Goal: Information Seeking & Learning: Check status

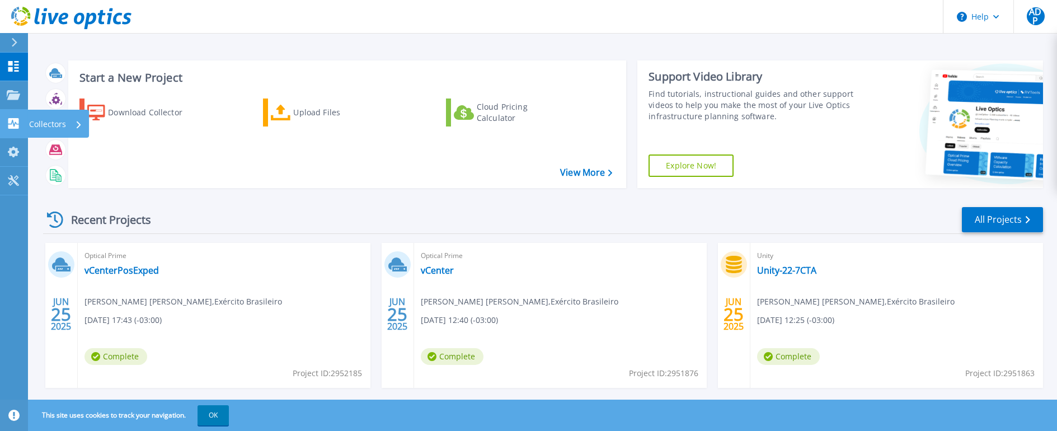
click at [7, 123] on icon at bounding box center [13, 123] width 13 height 11
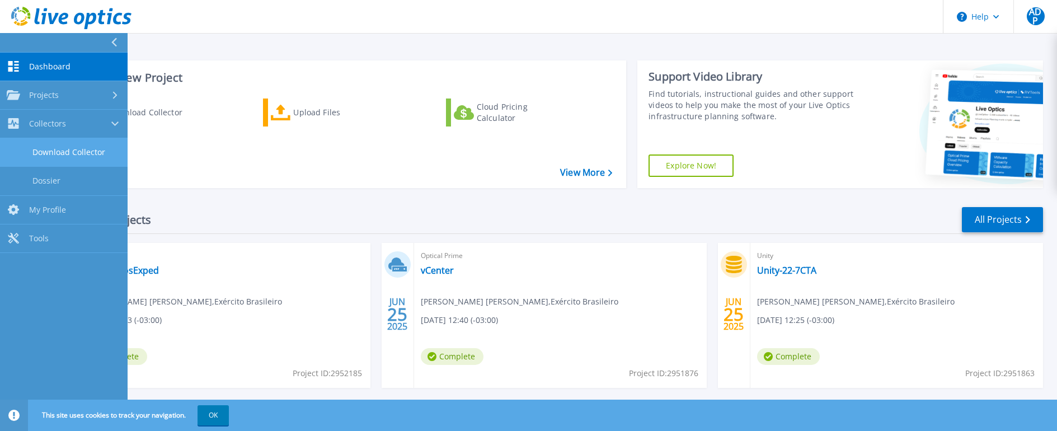
click at [50, 148] on link "Download Collector" at bounding box center [64, 152] width 128 height 29
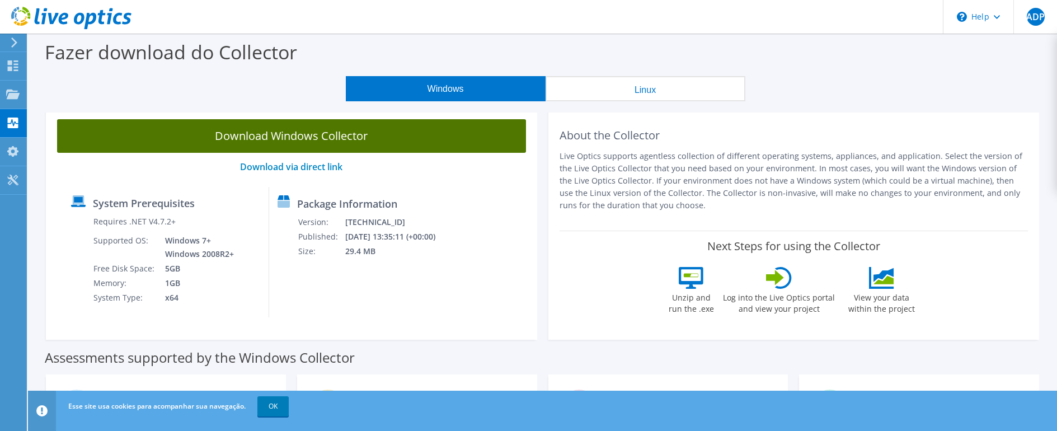
click at [162, 139] on link "Download Windows Collector" at bounding box center [291, 136] width 469 height 34
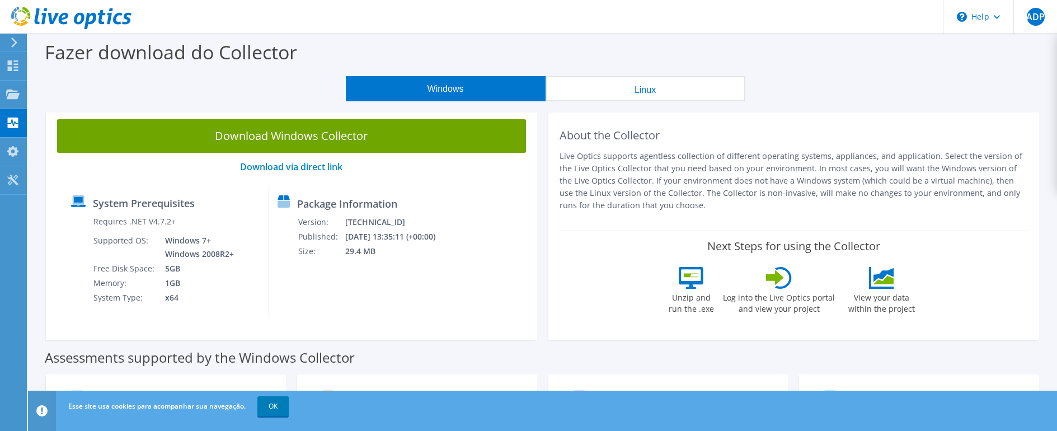
click at [105, 76] on div "Windows Linux" at bounding box center [545, 88] width 1012 height 25
click at [25, 12] on icon at bounding box center [71, 18] width 120 height 23
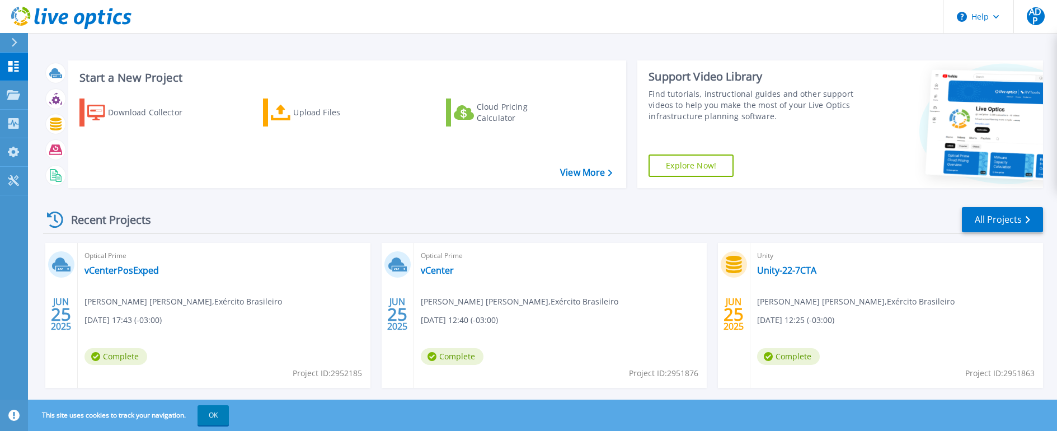
click at [571, 180] on div "Download Collector Upload Files Cloud Pricing Calculator" at bounding box center [345, 136] width 550 height 93
click at [569, 170] on link "View More" at bounding box center [586, 172] width 52 height 11
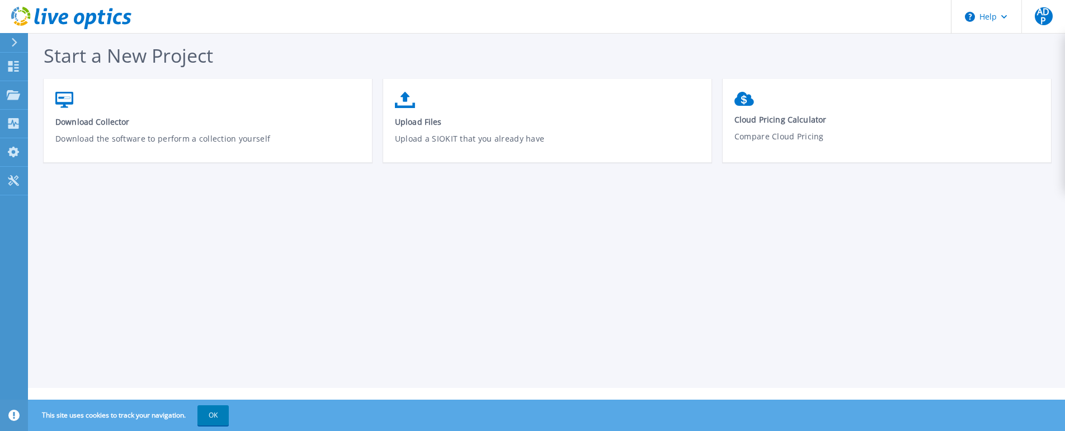
click at [23, 13] on icon at bounding box center [71, 18] width 120 height 23
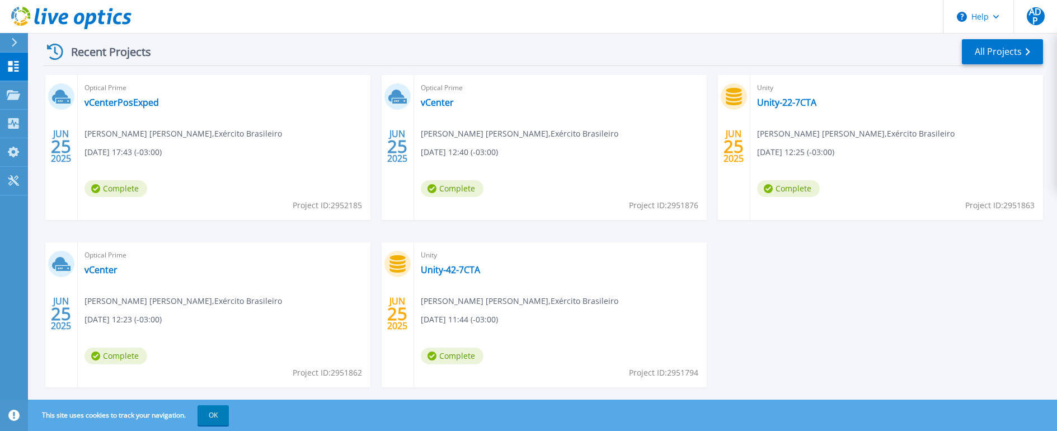
scroll to position [189, 0]
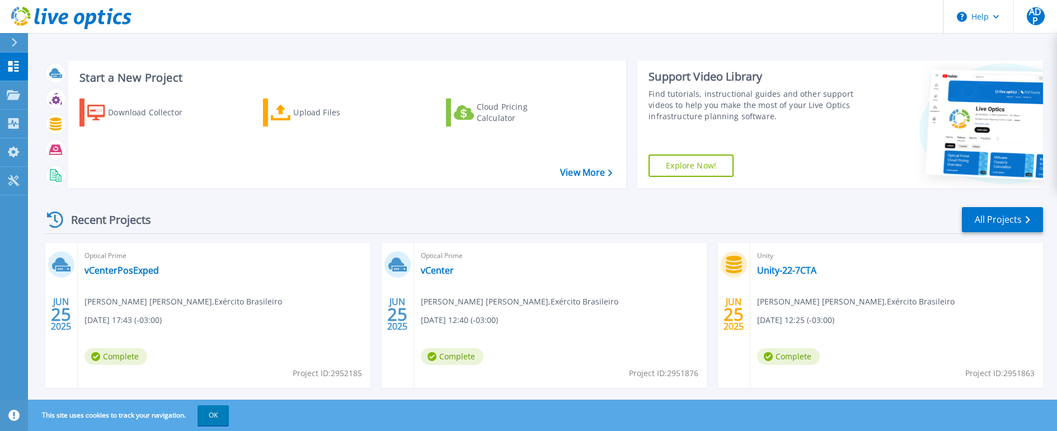
scroll to position [189, 0]
click at [34, 124] on p "Collectors" at bounding box center [47, 124] width 37 height 29
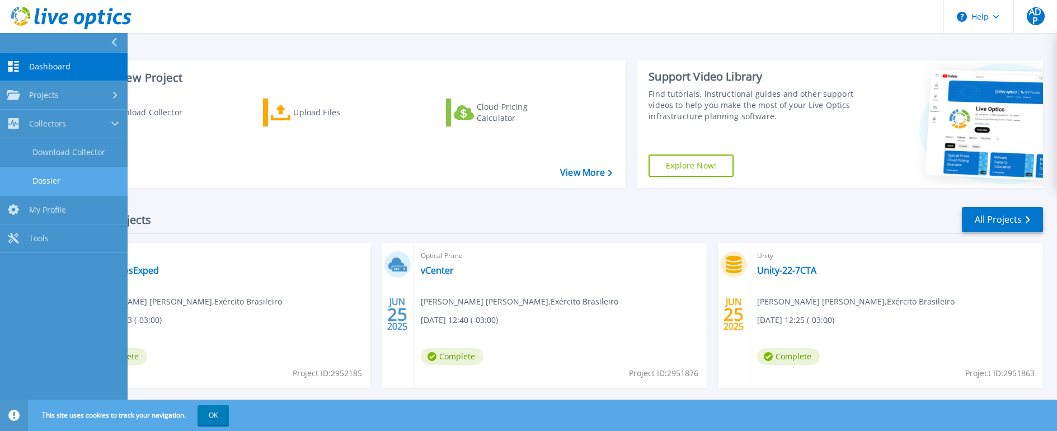
click at [61, 184] on link "Dossier" at bounding box center [64, 181] width 128 height 29
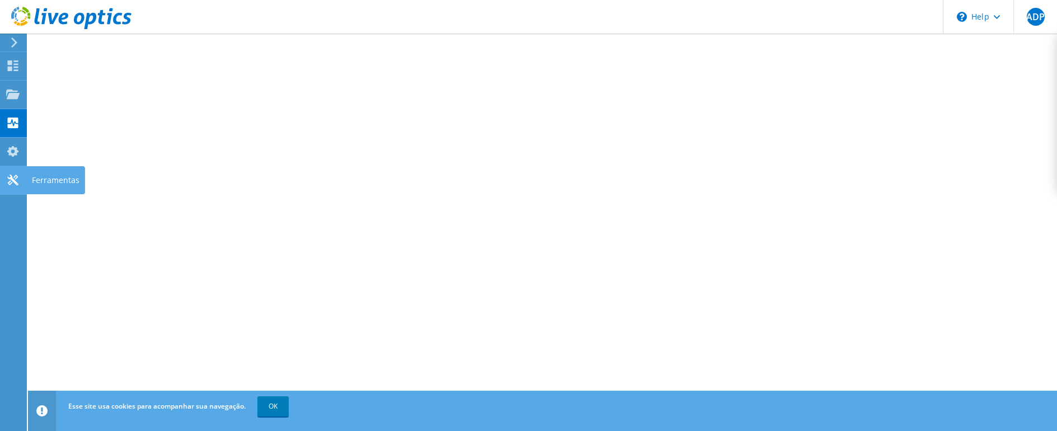
click at [12, 176] on use at bounding box center [12, 180] width 11 height 11
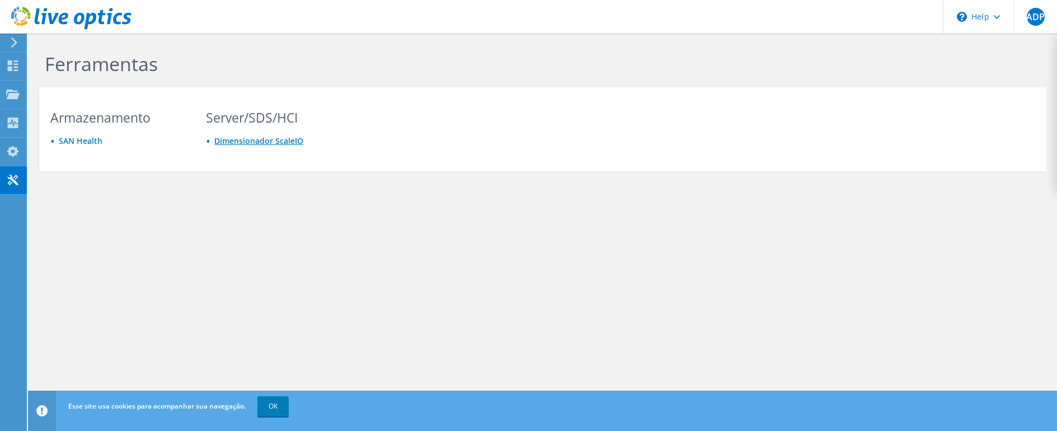
click at [275, 141] on link "Dimensionador ScaleIO" at bounding box center [258, 140] width 89 height 11
click at [13, 72] on div at bounding box center [12, 67] width 13 height 12
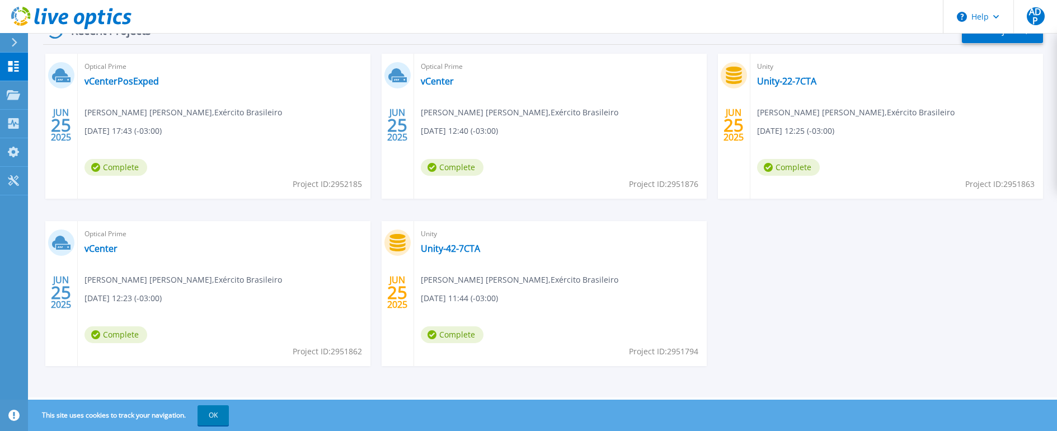
scroll to position [133, 0]
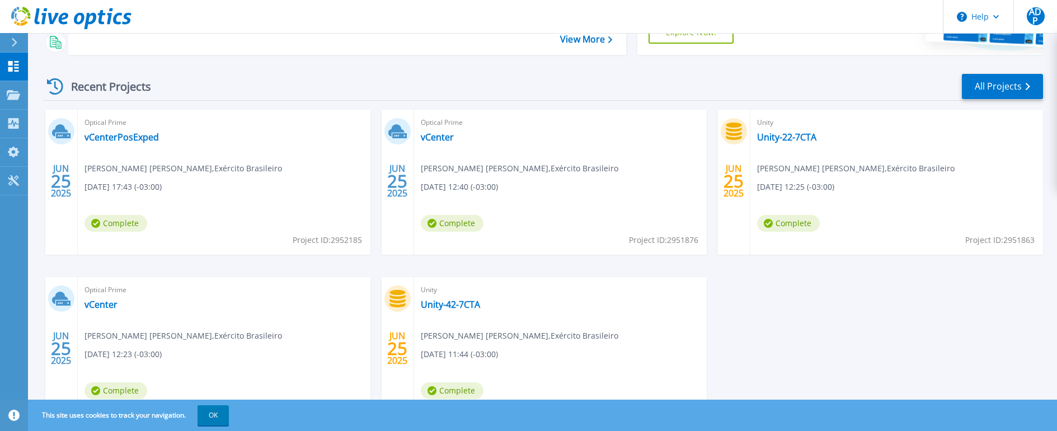
click at [109, 83] on div "Recent Projects" at bounding box center [104, 86] width 123 height 27
click at [63, 89] on icon at bounding box center [55, 86] width 16 height 16
click at [55, 88] on icon at bounding box center [55, 86] width 16 height 16
click at [21, 93] on link "Projects Projects" at bounding box center [14, 95] width 28 height 29
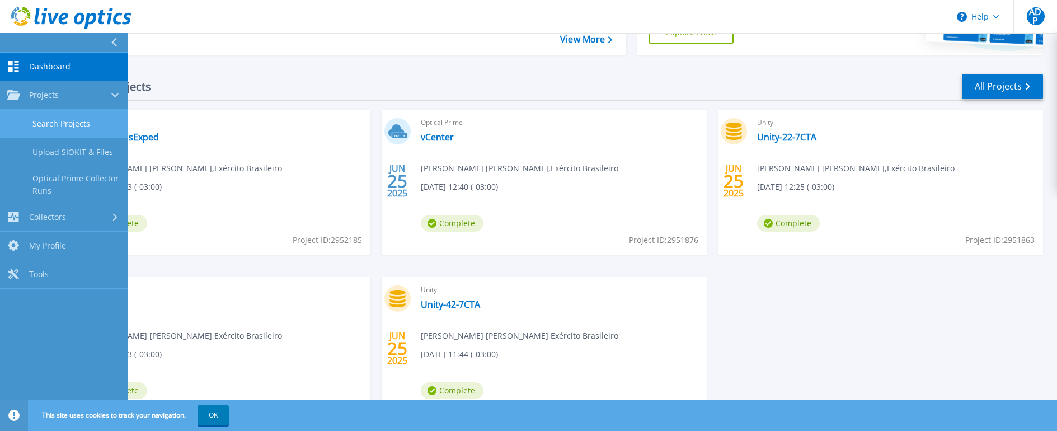
click at [57, 124] on link "Search Projects" at bounding box center [64, 124] width 128 height 29
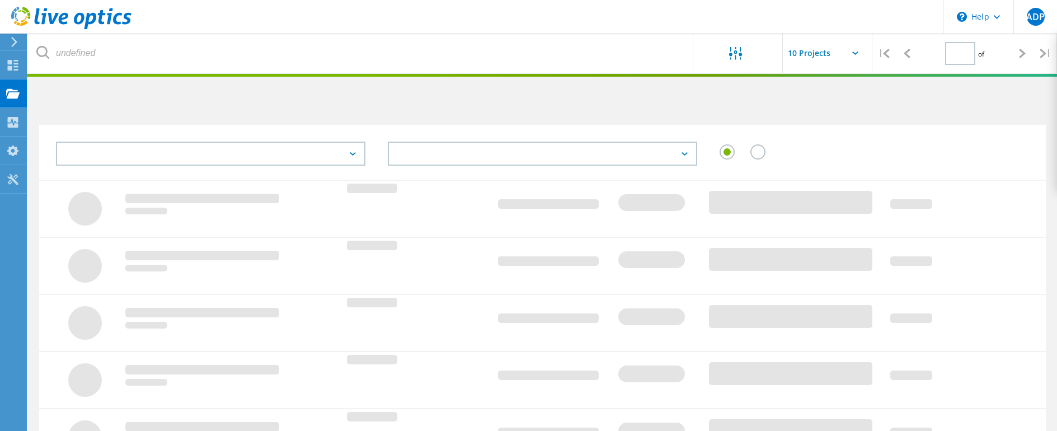
type input "1"
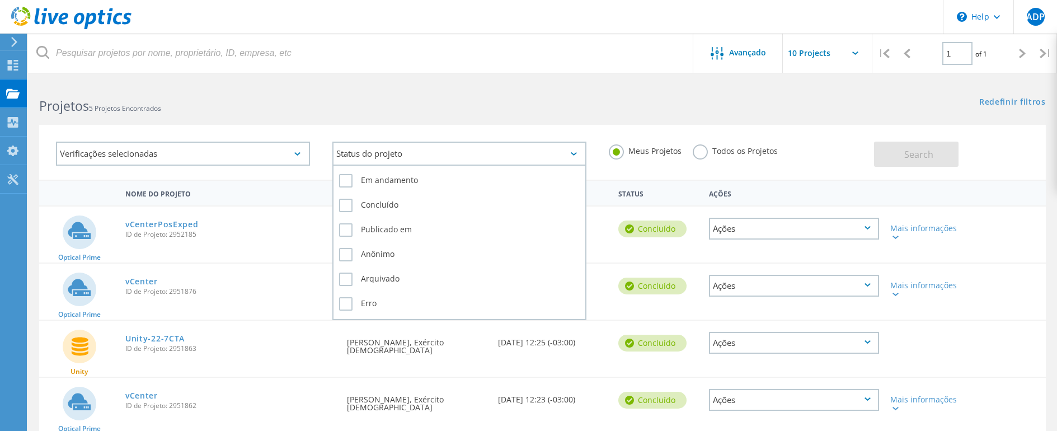
click at [396, 159] on div "Status do projeto" at bounding box center [459, 154] width 254 height 24
click at [386, 184] on label "Em andamento" at bounding box center [459, 180] width 241 height 13
click at [0, 0] on input "Em andamento" at bounding box center [0, 0] width 0 height 0
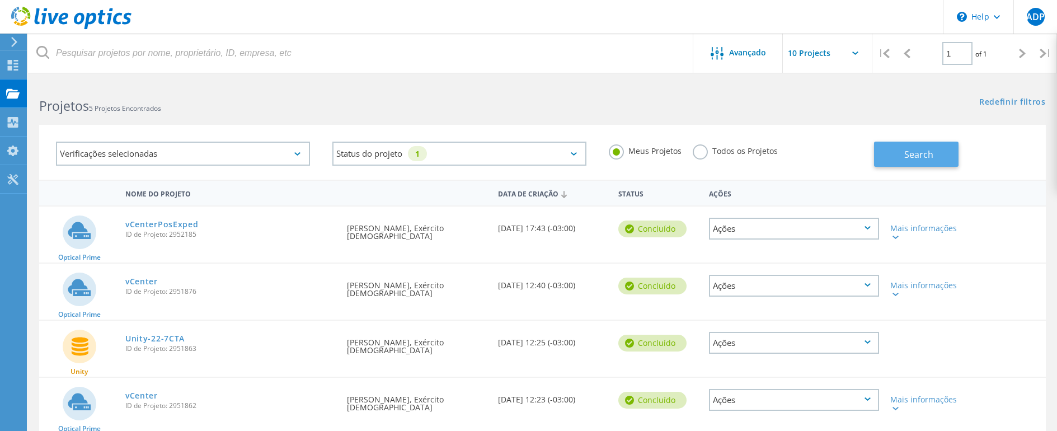
click at [942, 154] on button "Search" at bounding box center [916, 154] width 84 height 25
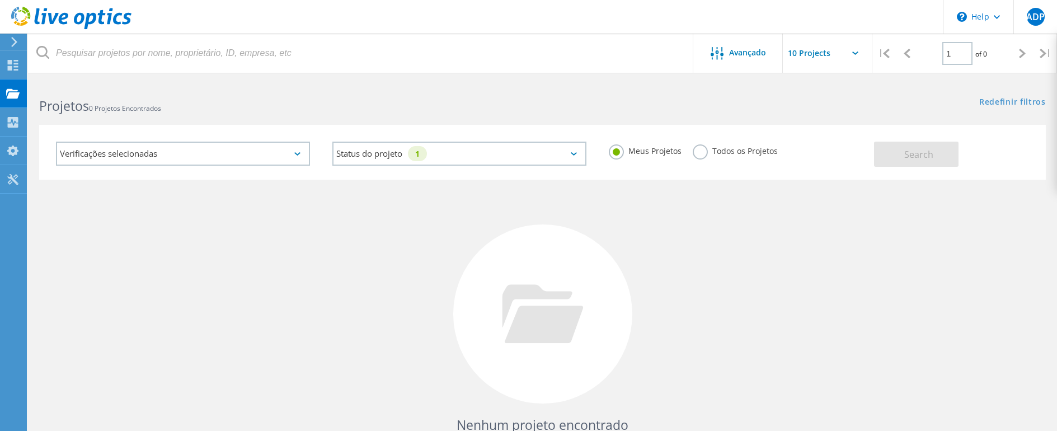
click at [142, 180] on div "Nenhum projeto encontrado Refine sua pesquisa." at bounding box center [542, 324] width 1007 height 289
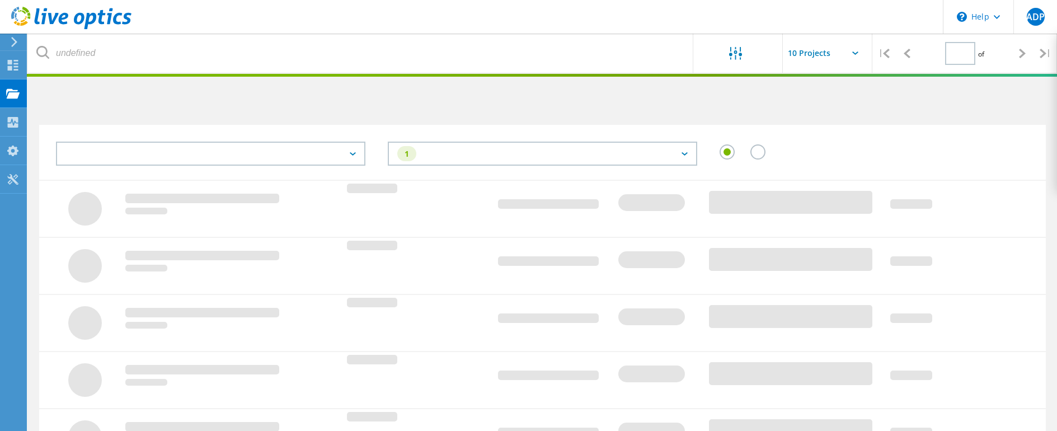
type input "1"
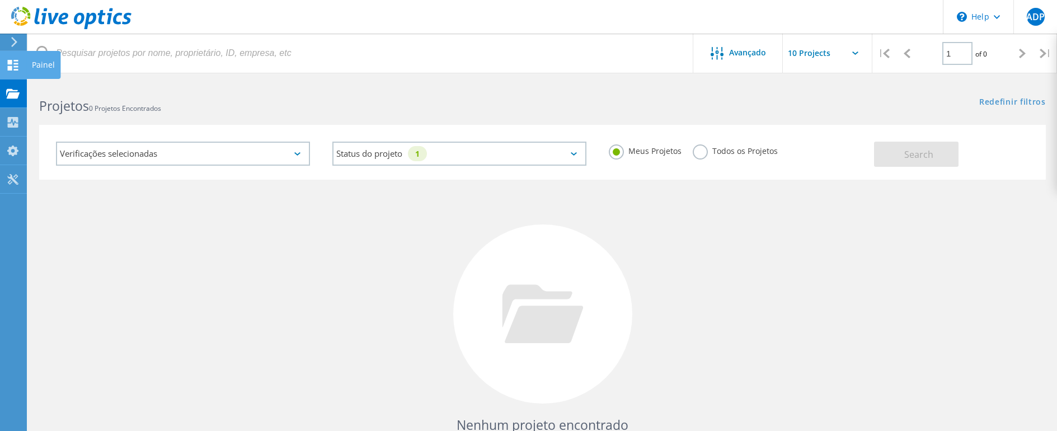
click at [8, 71] on div at bounding box center [12, 66] width 13 height 12
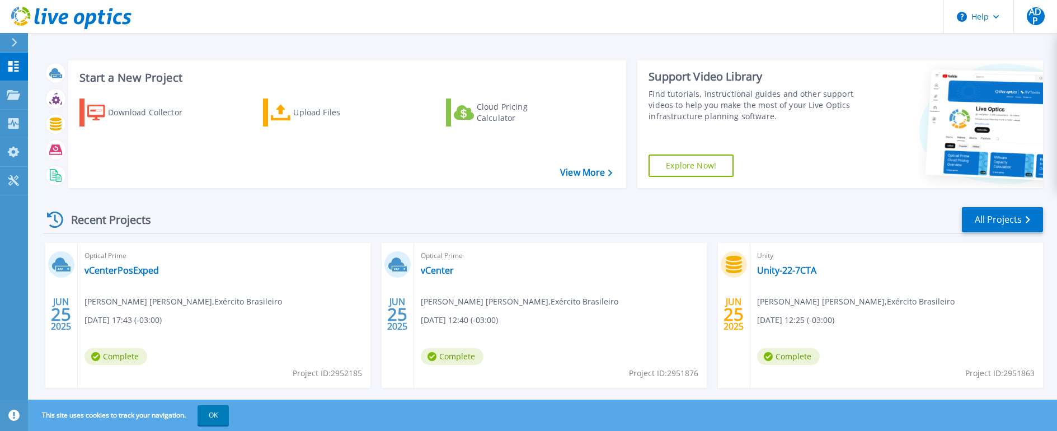
drag, startPoint x: 0, startPoint y: 0, endPoint x: 43, endPoint y: 16, distance: 46.0
click at [43, 16] on icon at bounding box center [44, 16] width 6 height 16
click at [15, 40] on icon at bounding box center [14, 42] width 6 height 9
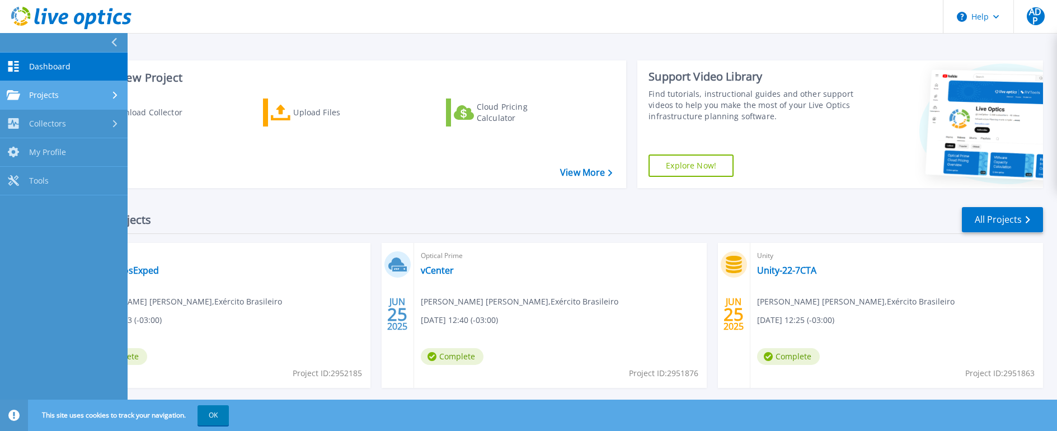
click at [45, 98] on span "Projects" at bounding box center [44, 95] width 30 height 10
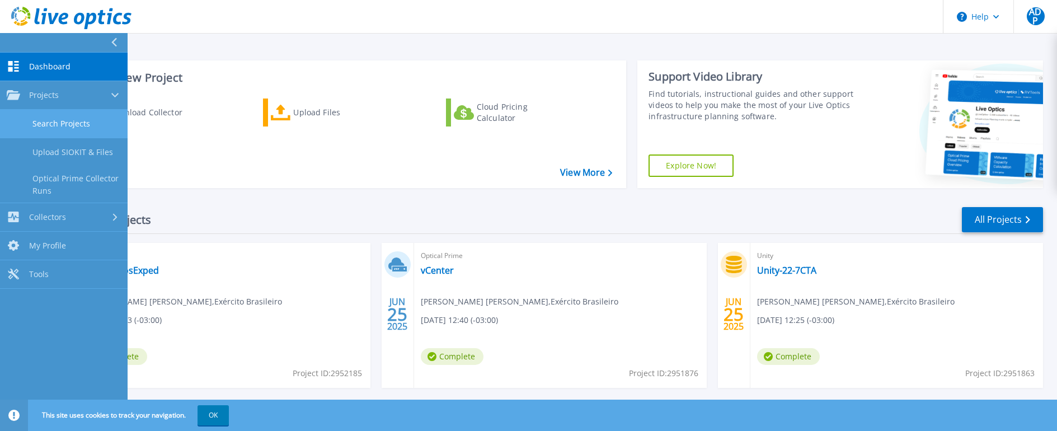
click at [53, 115] on link "Search Projects" at bounding box center [64, 124] width 128 height 29
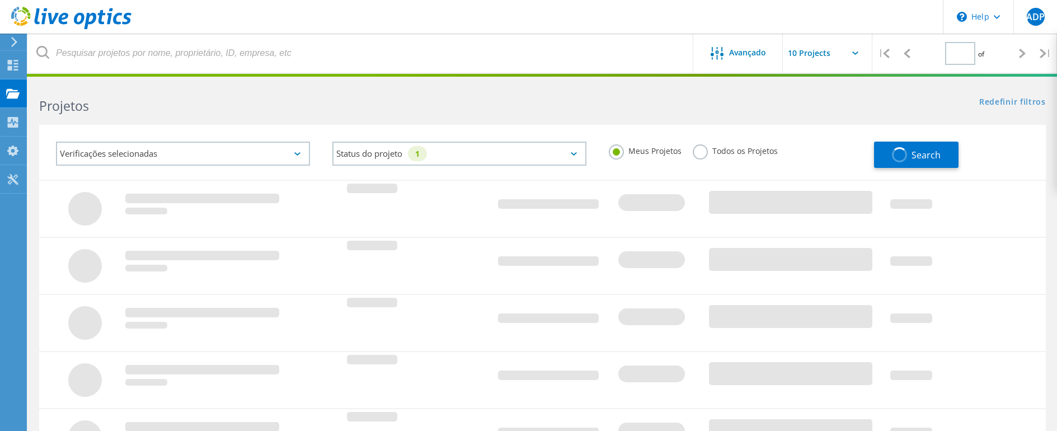
type input "1"
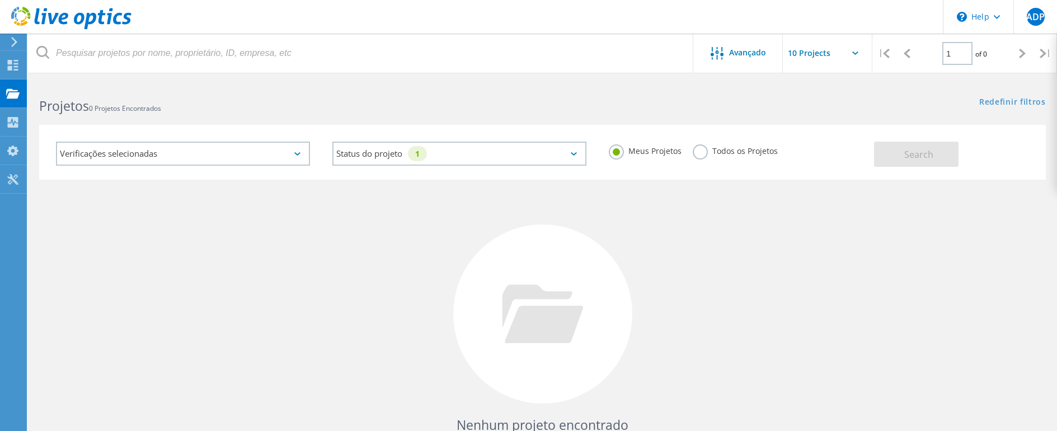
click at [7, 37] on div at bounding box center [12, 42] width 17 height 10
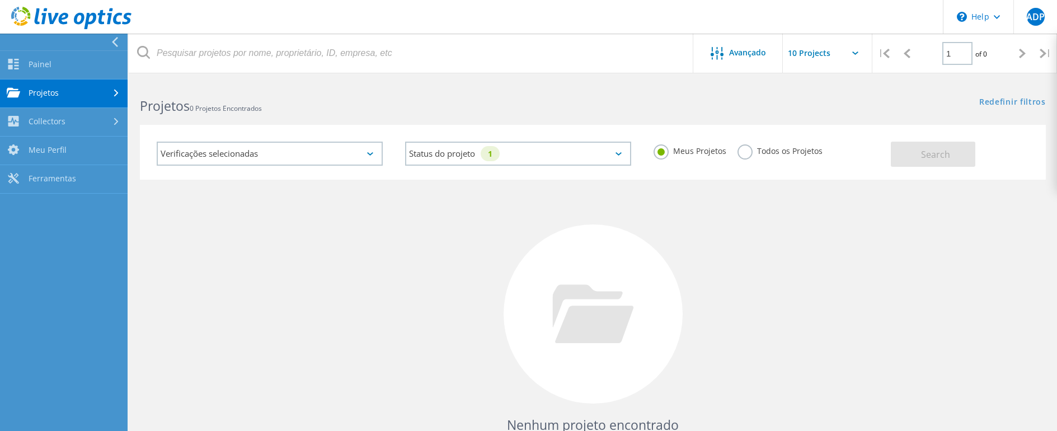
click at [67, 92] on link "Projetos" at bounding box center [64, 93] width 128 height 29
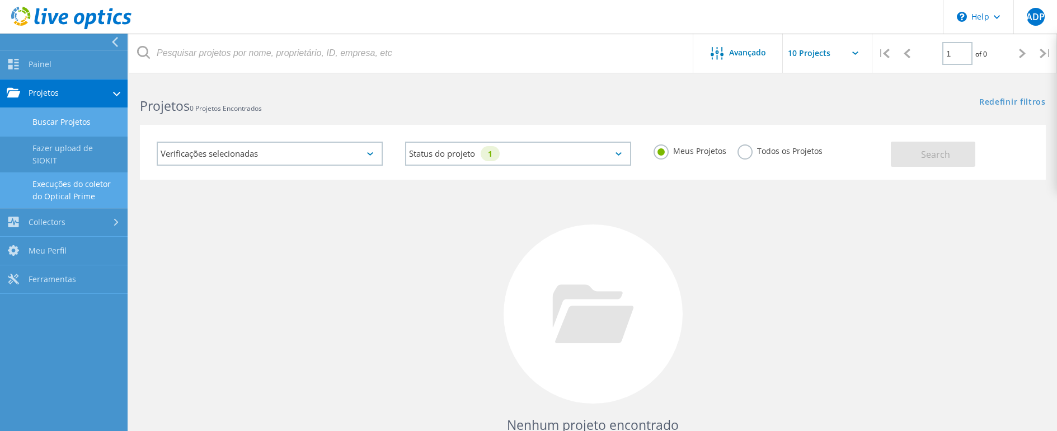
click at [97, 176] on link "Execuções do coletor do Optical Prime" at bounding box center [64, 190] width 128 height 36
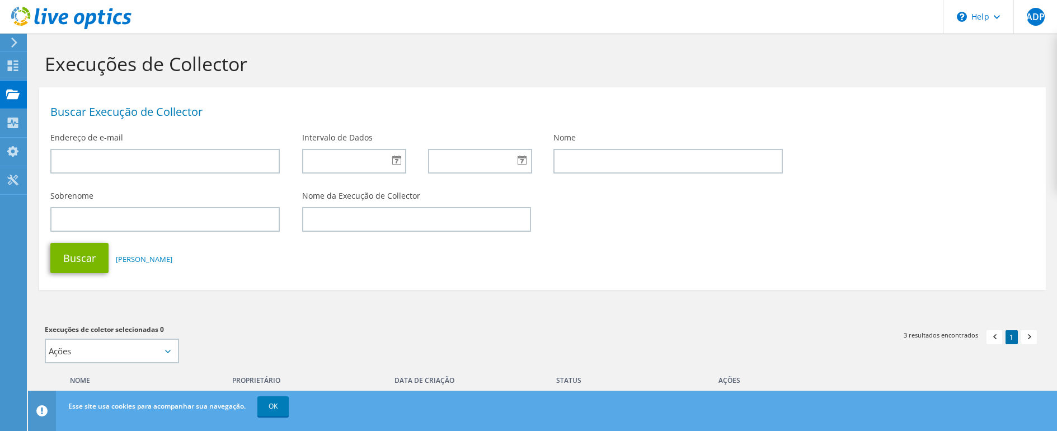
click at [34, 5] on div at bounding box center [65, 18] width 131 height 37
click at [35, 10] on icon at bounding box center [71, 18] width 120 height 23
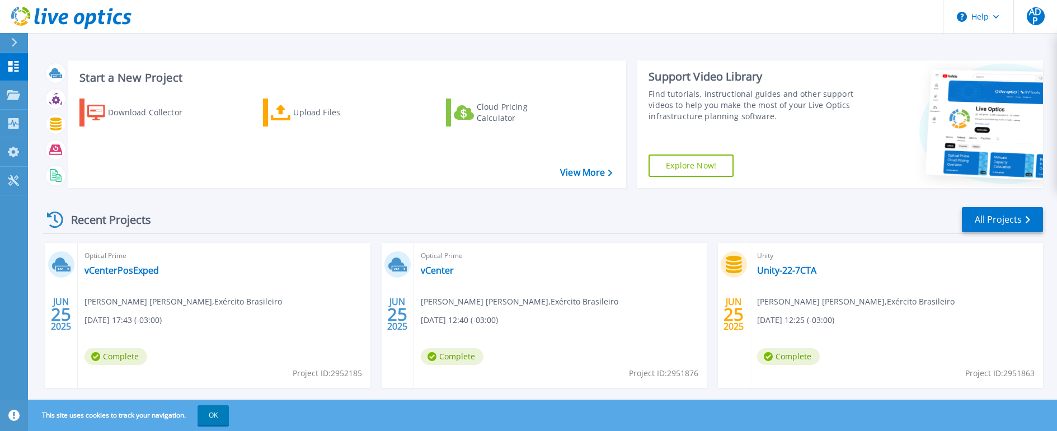
scroll to position [56, 0]
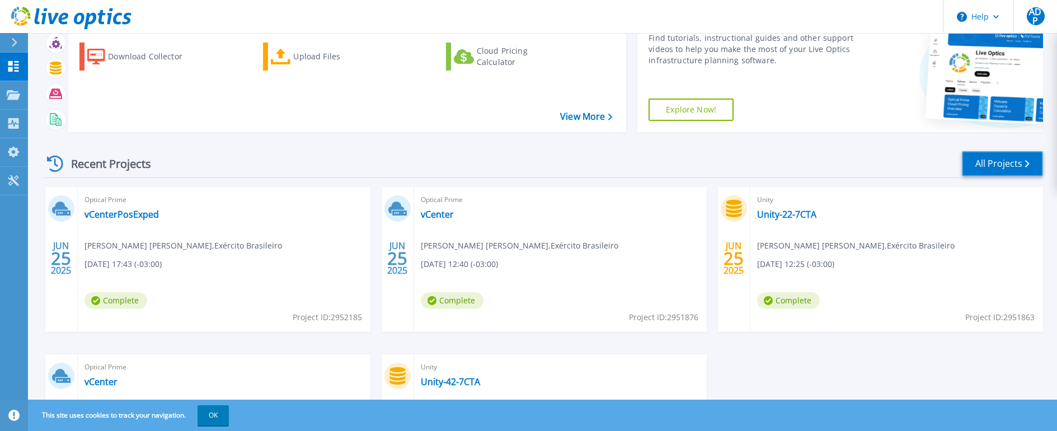
click at [981, 164] on link "All Projects" at bounding box center [1002, 163] width 81 height 25
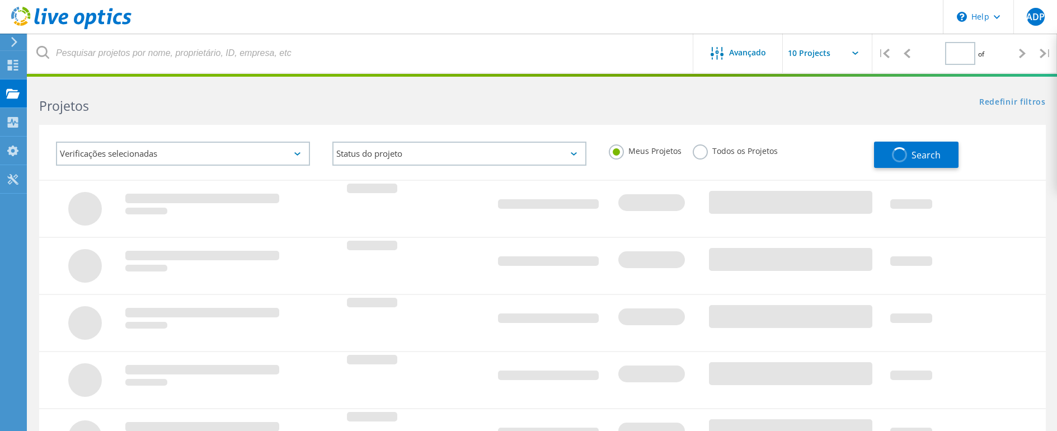
type input "1"
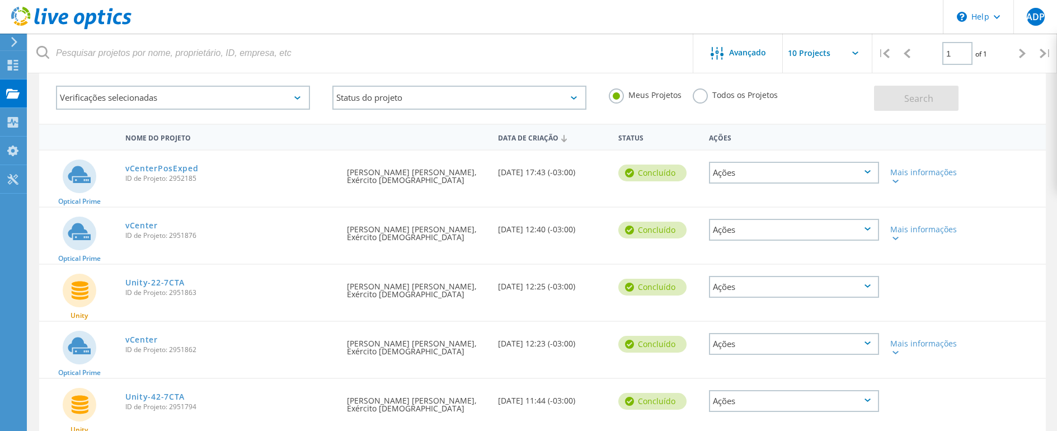
scroll to position [105, 0]
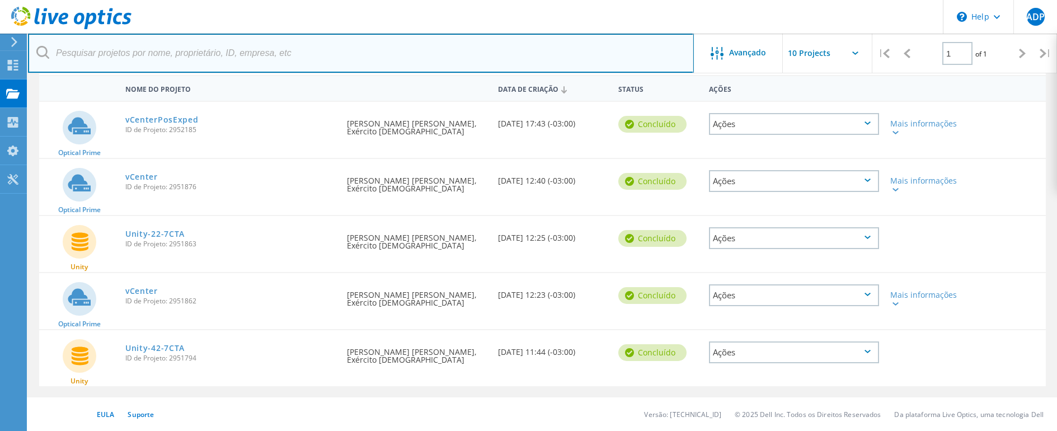
click at [179, 44] on input "text" at bounding box center [361, 53] width 666 height 39
type input "dc1"
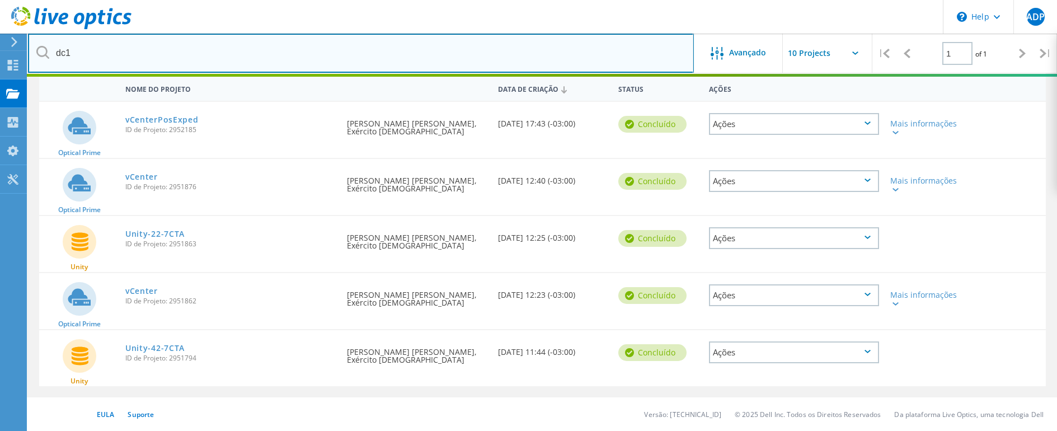
scroll to position [84, 0]
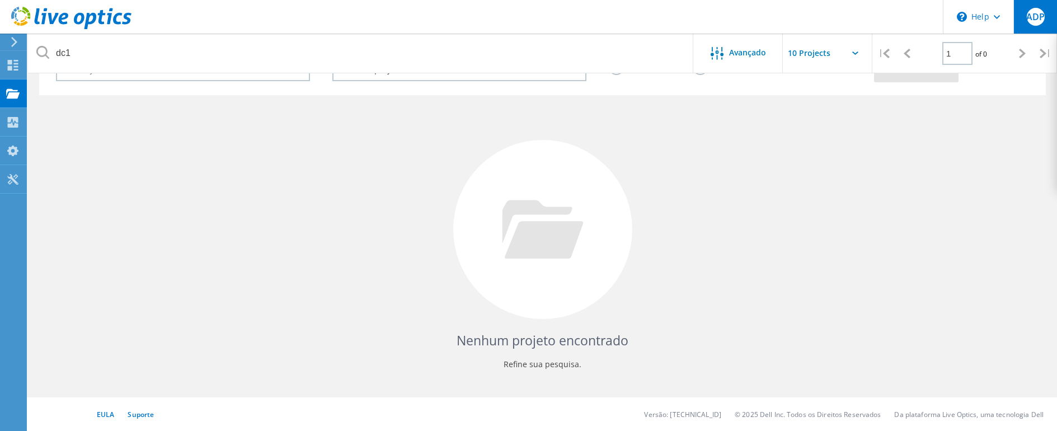
click at [1041, 13] on span "ADP" at bounding box center [1035, 16] width 18 height 9
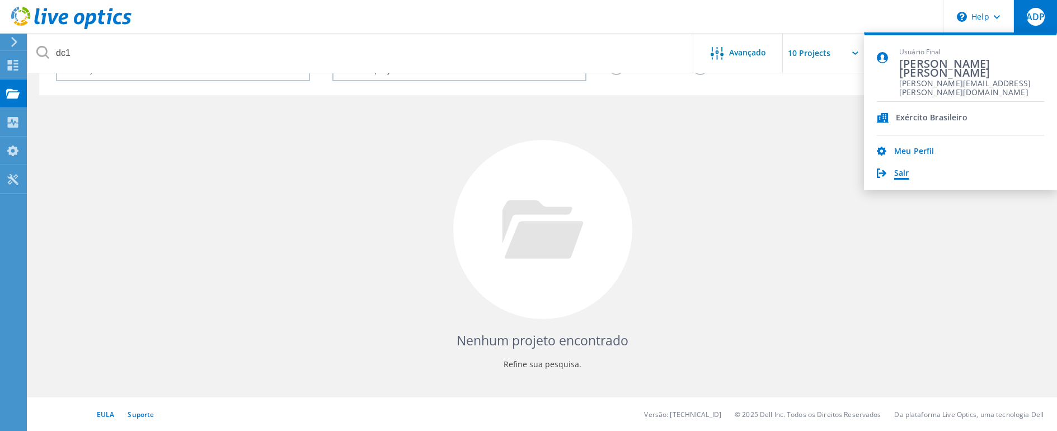
click at [900, 172] on link "Sair" at bounding box center [901, 173] width 15 height 11
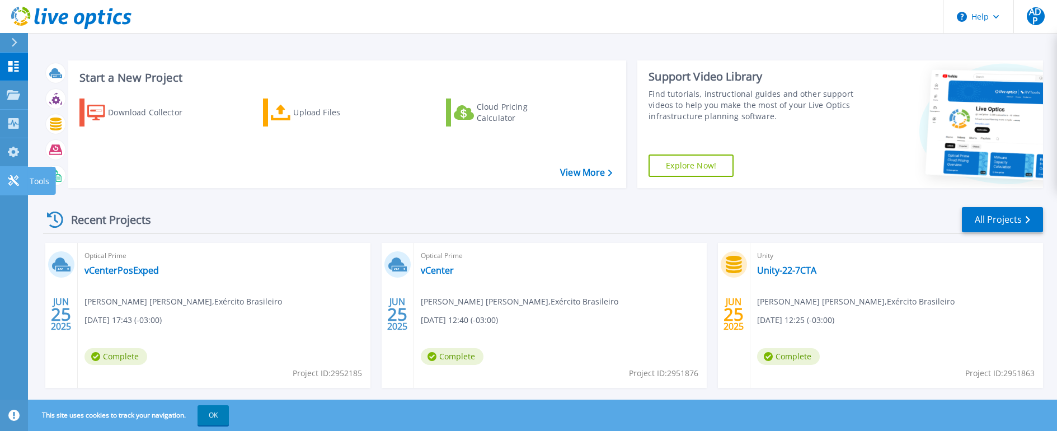
click at [13, 177] on icon at bounding box center [13, 180] width 13 height 11
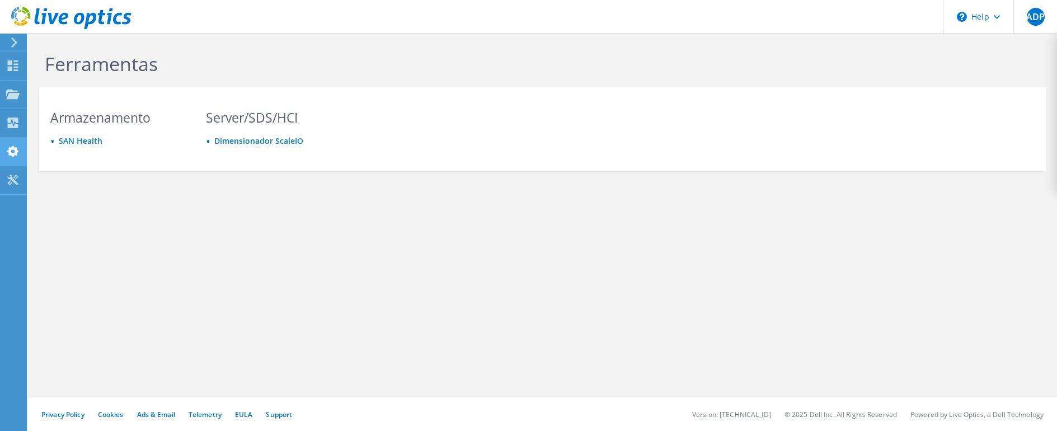
click at [12, 147] on use at bounding box center [12, 151] width 11 height 11
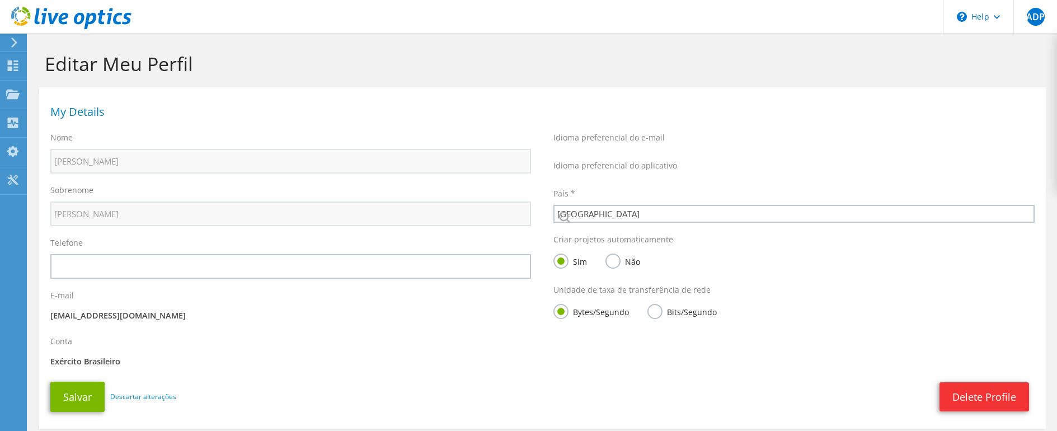
select select "30"
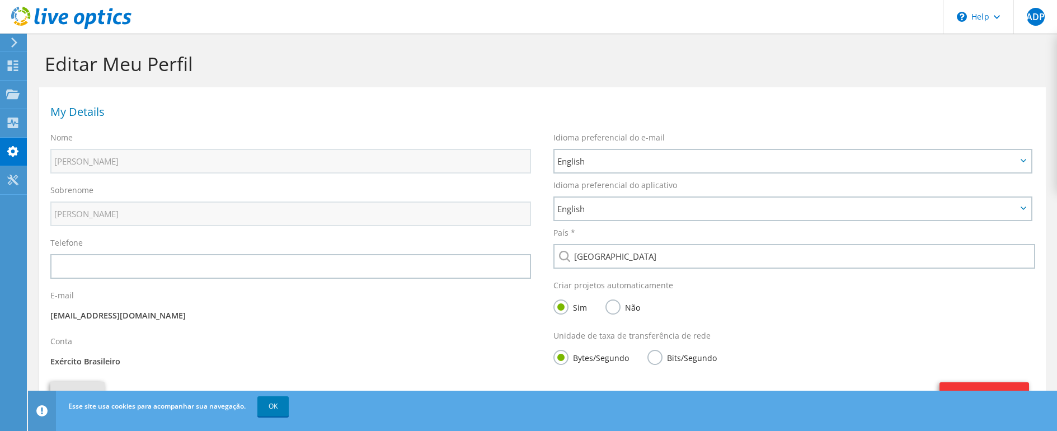
click at [20, 22] on icon at bounding box center [71, 18] width 120 height 23
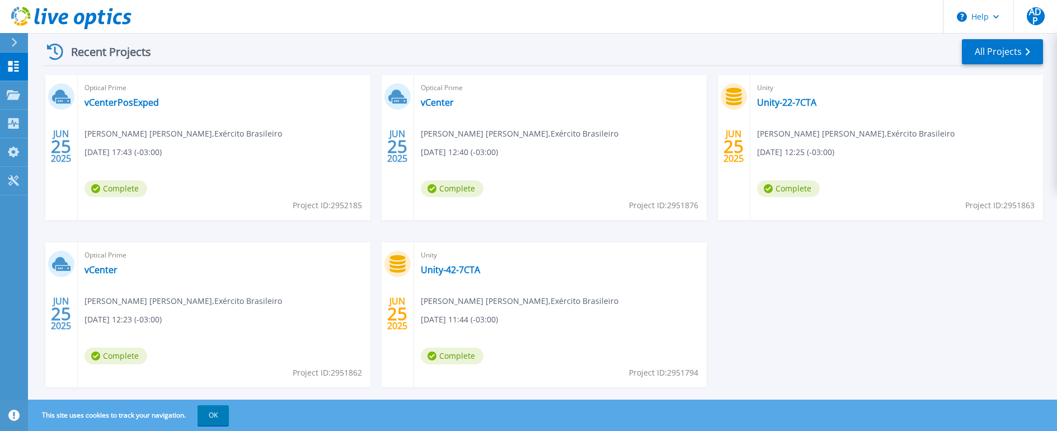
scroll to position [189, 0]
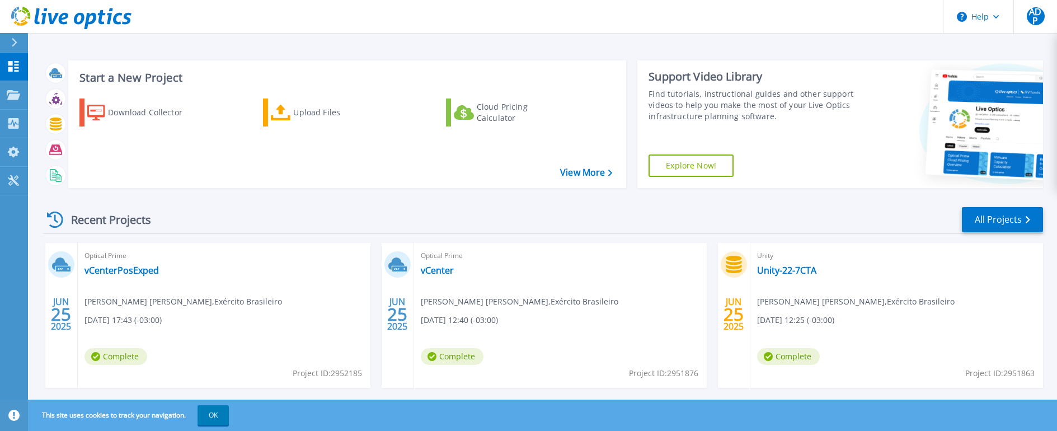
scroll to position [189, 0]
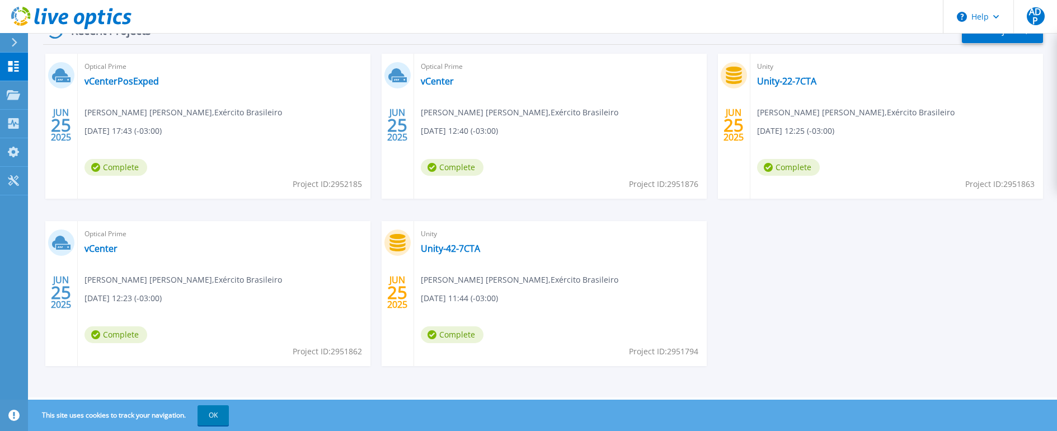
drag, startPoint x: 525, startPoint y: 260, endPoint x: 681, endPoint y: 332, distance: 172.5
click at [681, 332] on div "Unity Unity-42-7CTA [PERSON_NAME] [PERSON_NAME] , Exército Brasileiro [DATE] 11…" at bounding box center [560, 293] width 293 height 145
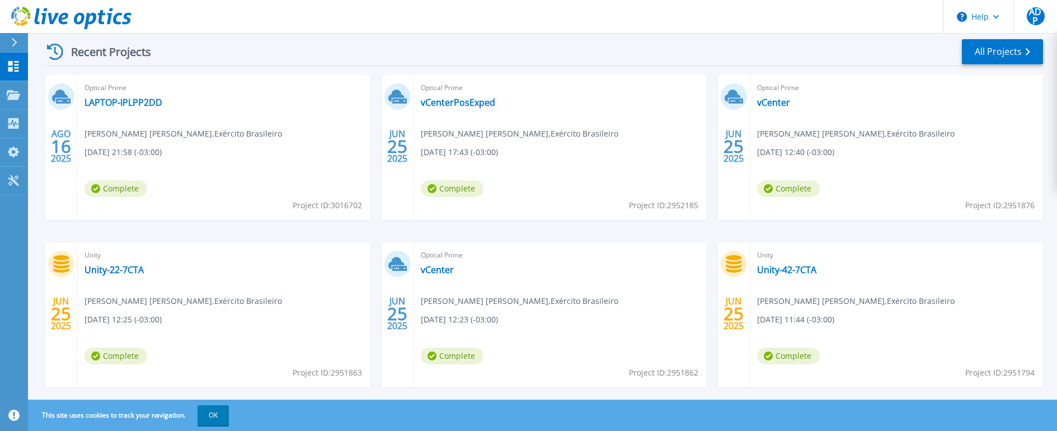
scroll to position [189, 0]
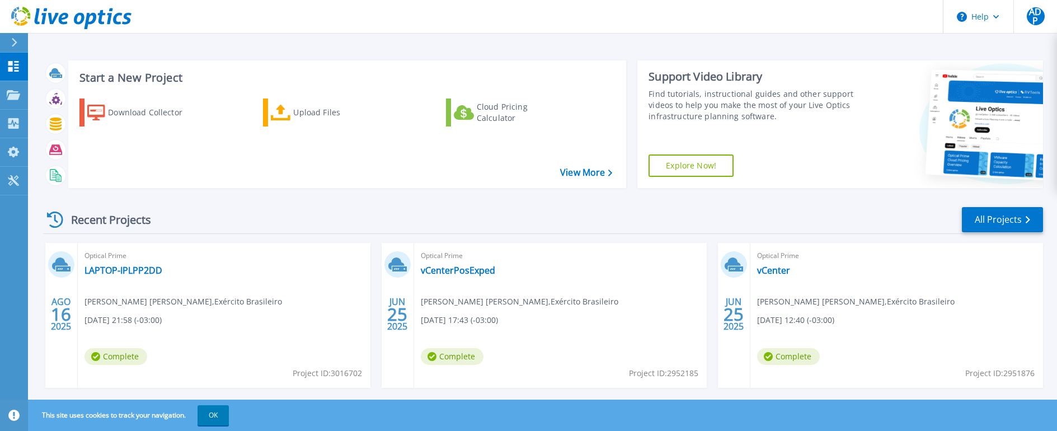
scroll to position [112, 0]
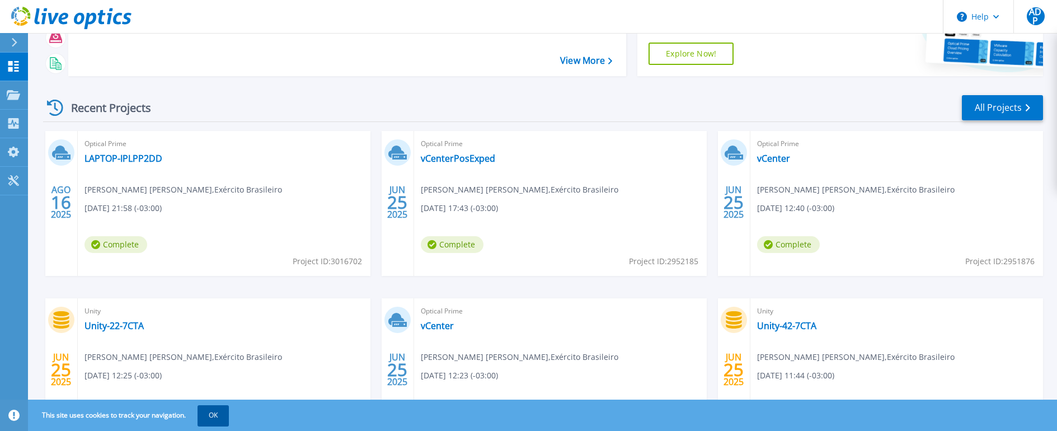
click at [215, 421] on button "OK" at bounding box center [213, 415] width 31 height 20
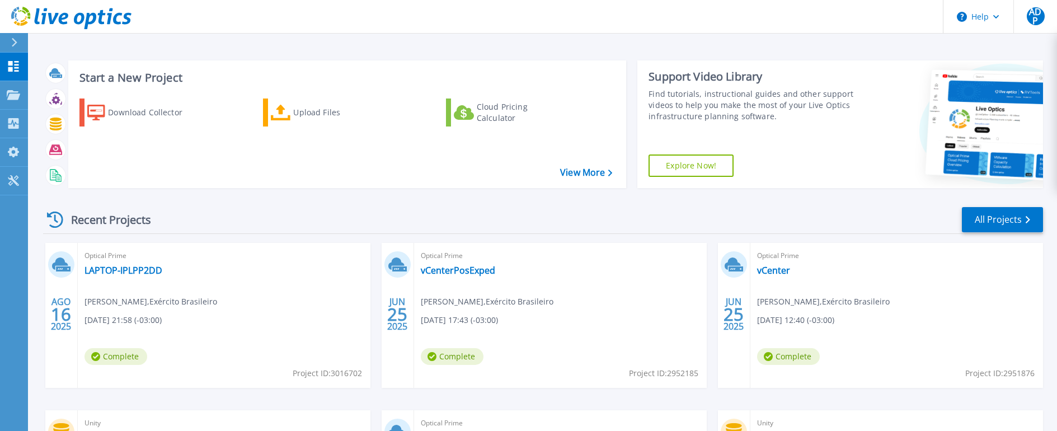
drag, startPoint x: 387, startPoint y: 392, endPoint x: 352, endPoint y: 424, distance: 46.7
click at [367, 414] on div "AGO 16 2025 Optical Prime LAPTOP-IPLPP2DD Alexander damitz pinheiro , Exército …" at bounding box center [538, 410] width 1009 height 335
click at [228, 168] on div "Download Collector Upload Files Cloud Pricing Calculator" at bounding box center [345, 136] width 550 height 93
click at [217, 302] on span "Alexander damitz pinheiro , Exército Brasileiro" at bounding box center [150, 301] width 133 height 12
